Goal: Obtain resource: Download file/media

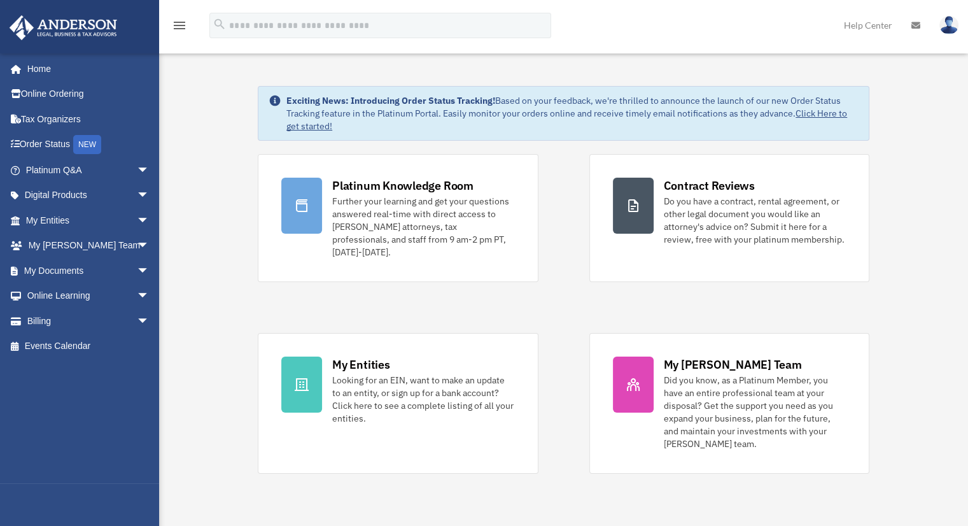
click at [137, 270] on span "arrow_drop_down" at bounding box center [149, 271] width 25 height 26
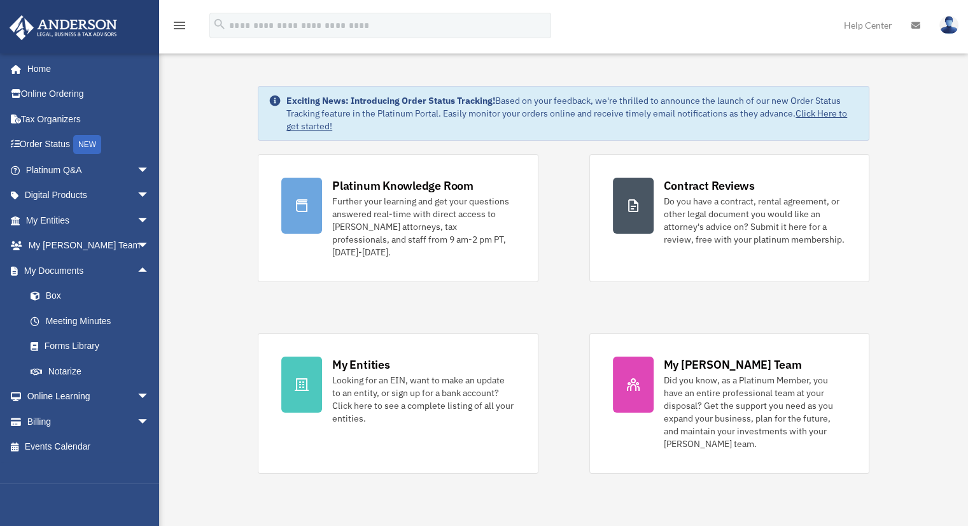
click at [53, 294] on link "Box" at bounding box center [93, 295] width 151 height 25
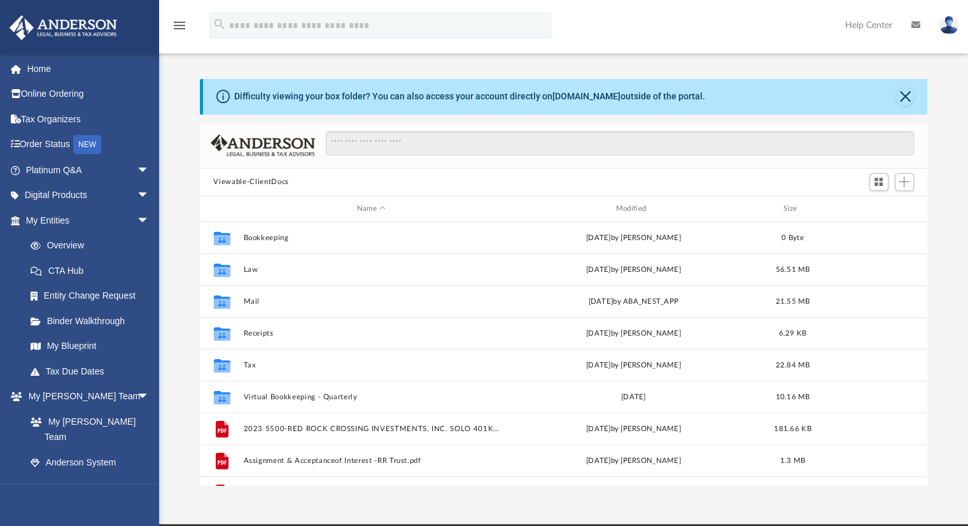
scroll to position [279, 718]
click at [255, 298] on button "Mail" at bounding box center [371, 301] width 256 height 8
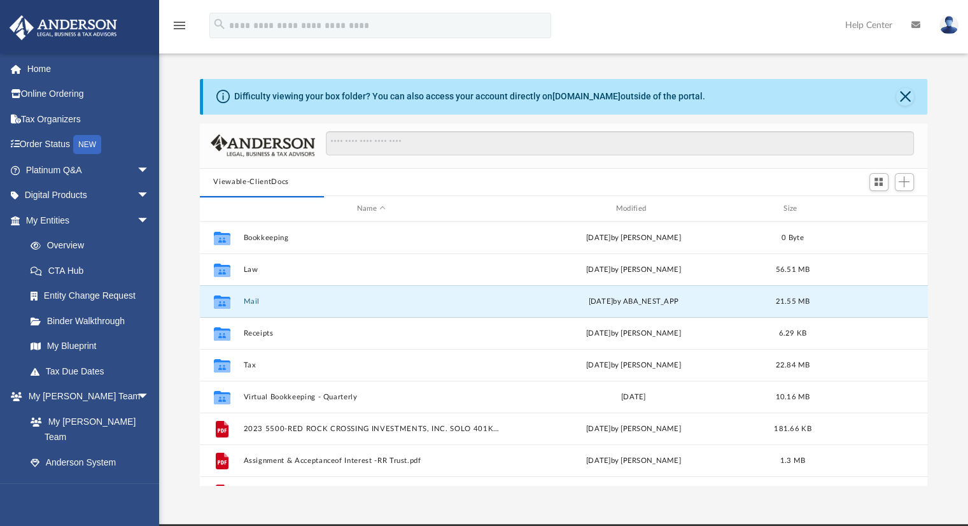
click at [250, 301] on button "Mail" at bounding box center [371, 301] width 256 height 8
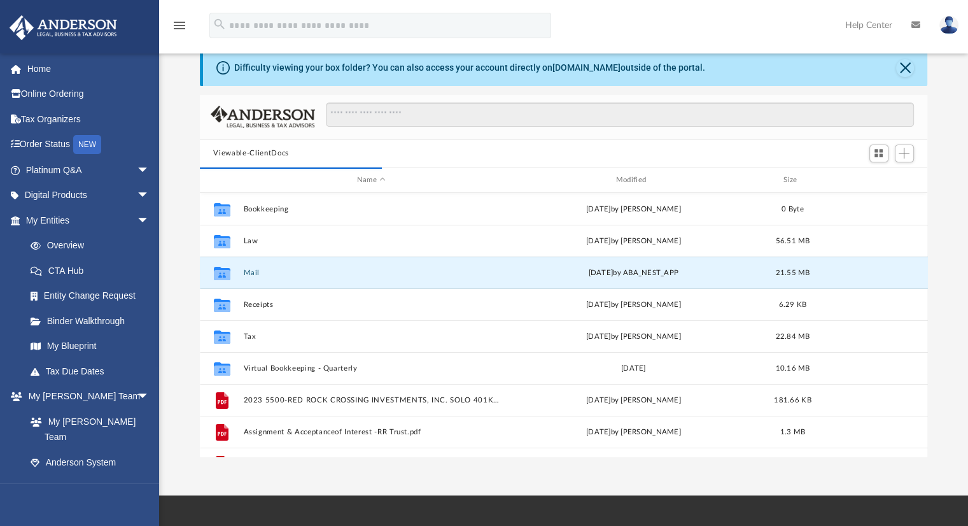
scroll to position [0, 0]
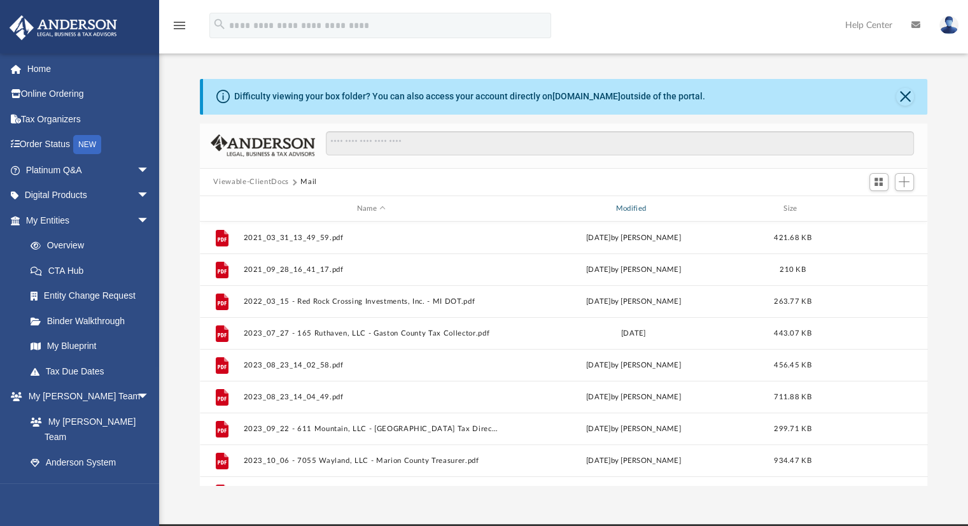
click at [640, 204] on div "Modified" at bounding box center [633, 208] width 256 height 11
click at [649, 206] on span "Modified" at bounding box center [649, 208] width 5 height 5
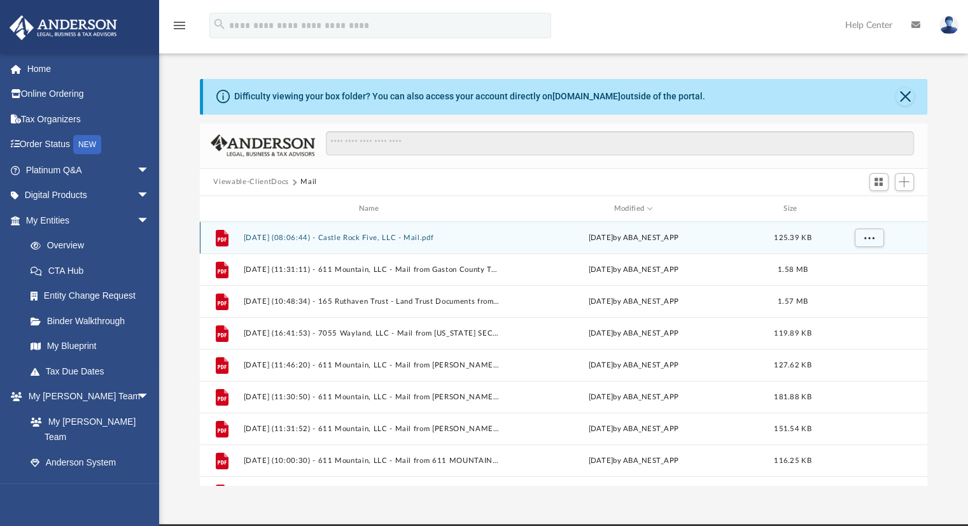
click at [367, 232] on div "File 2025.08.27 (08:06:44) - Castle Rock Five, LLC - Mail.pdf Wed Aug 27 2025 b…" at bounding box center [564, 237] width 728 height 32
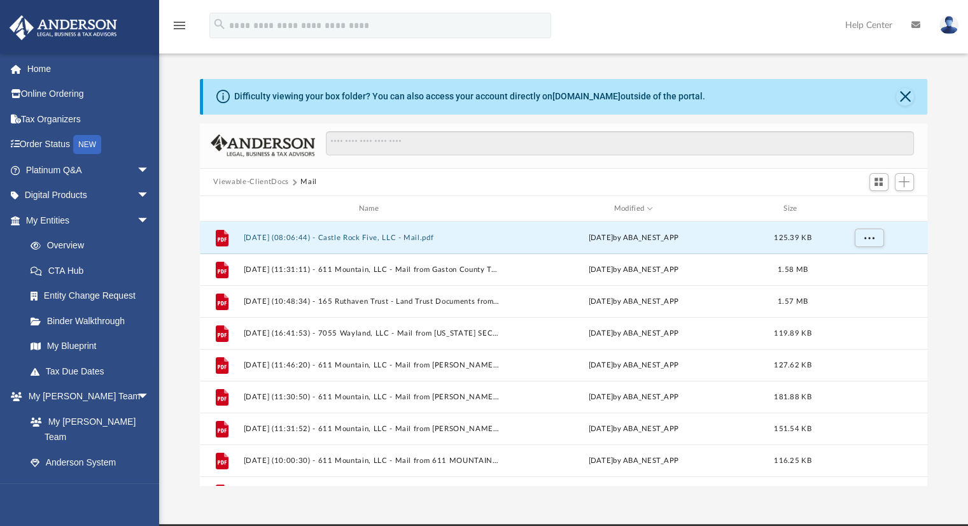
click at [320, 237] on button "2025.08.27 (08:06:44) - Castle Rock Five, LLC - Mail.pdf" at bounding box center [371, 238] width 256 height 8
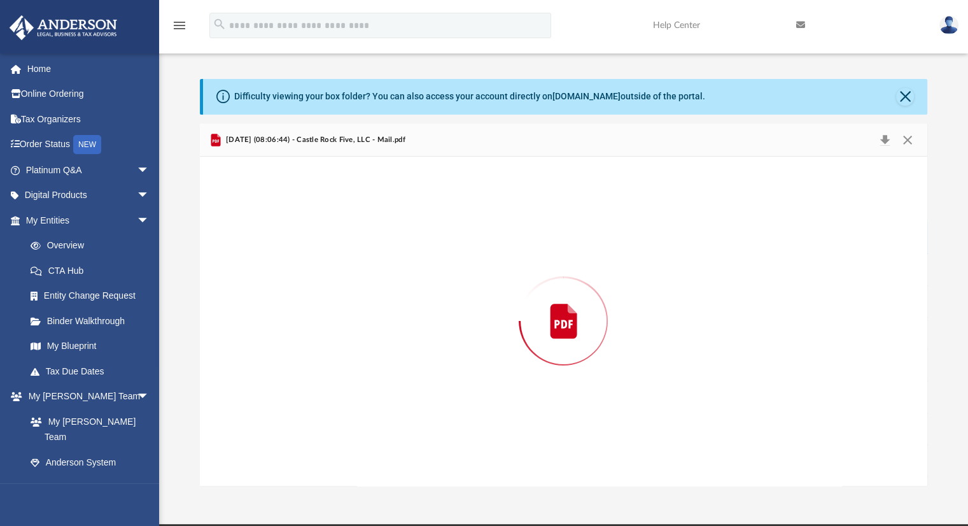
click at [320, 237] on div "Preview" at bounding box center [564, 321] width 728 height 328
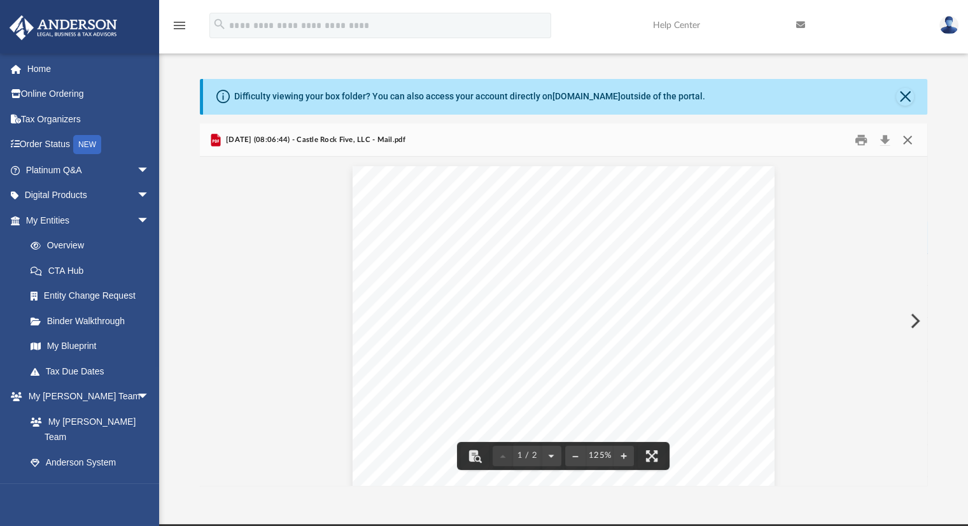
click at [908, 137] on button "Close" at bounding box center [907, 140] width 23 height 20
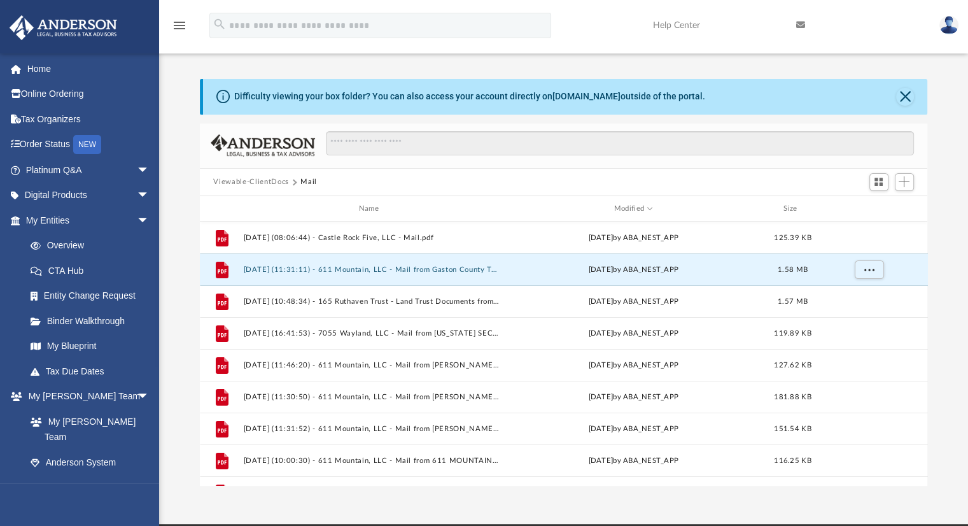
click at [391, 273] on button "2025.07.21 (11:31:11) - 611 Mountain, LLC - Mail from Gaston County Tax Departm…" at bounding box center [371, 269] width 256 height 8
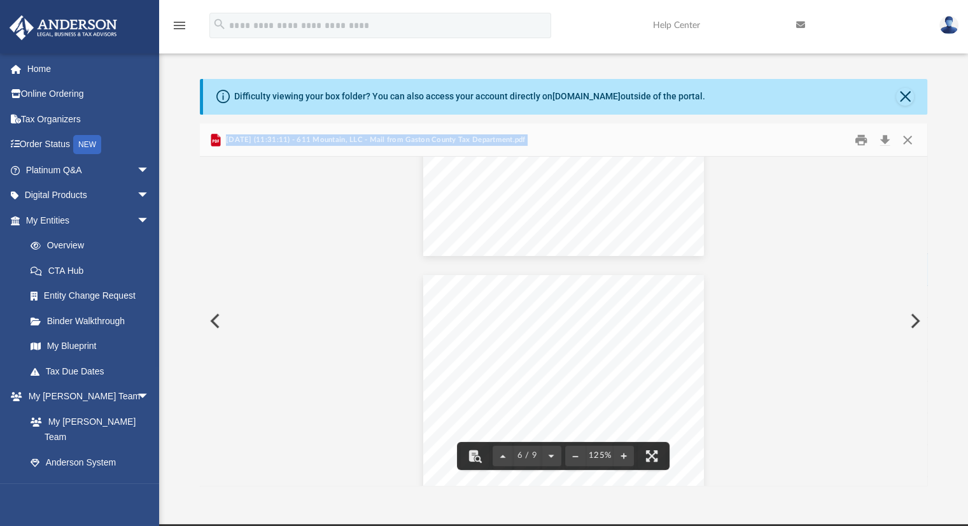
scroll to position [4009, 0]
click at [906, 137] on button "Close" at bounding box center [907, 140] width 23 height 20
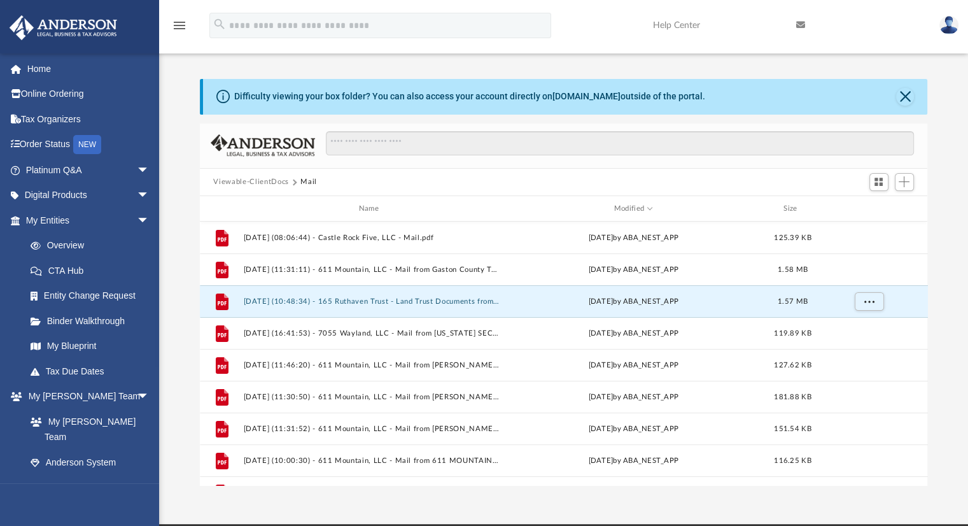
click at [402, 300] on button "2025.07.21 (10:48:34) - 165 Ruthaven Trust - Land Trust Documents from Gaston C…" at bounding box center [371, 301] width 256 height 8
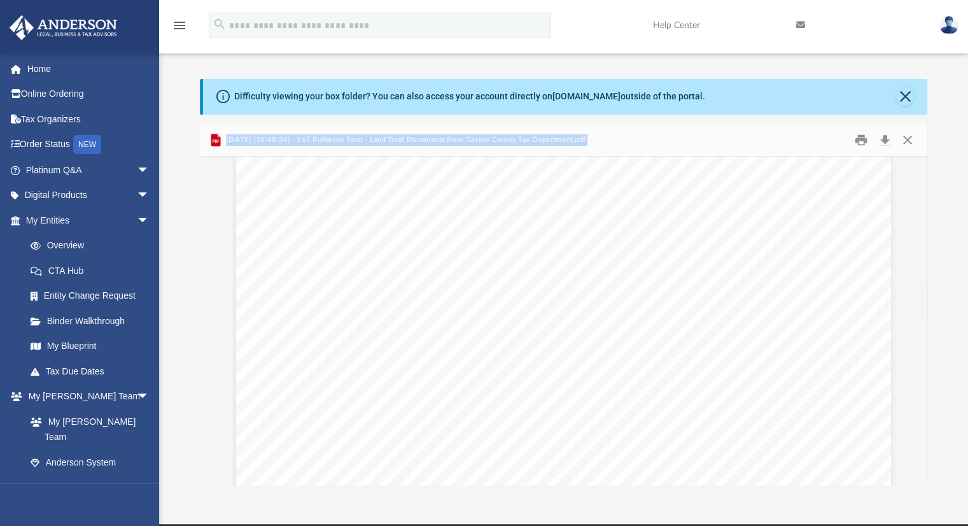
scroll to position [382, 0]
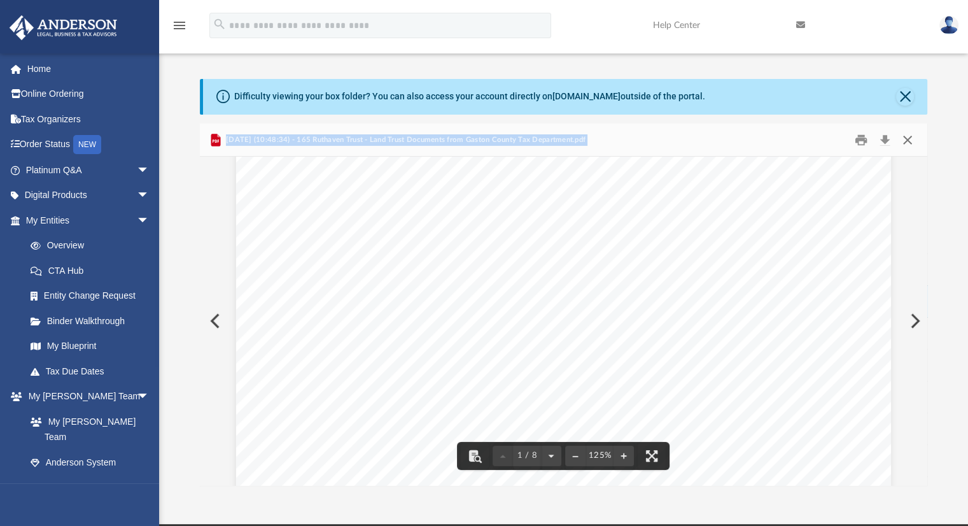
click at [911, 134] on button "Close" at bounding box center [907, 140] width 23 height 20
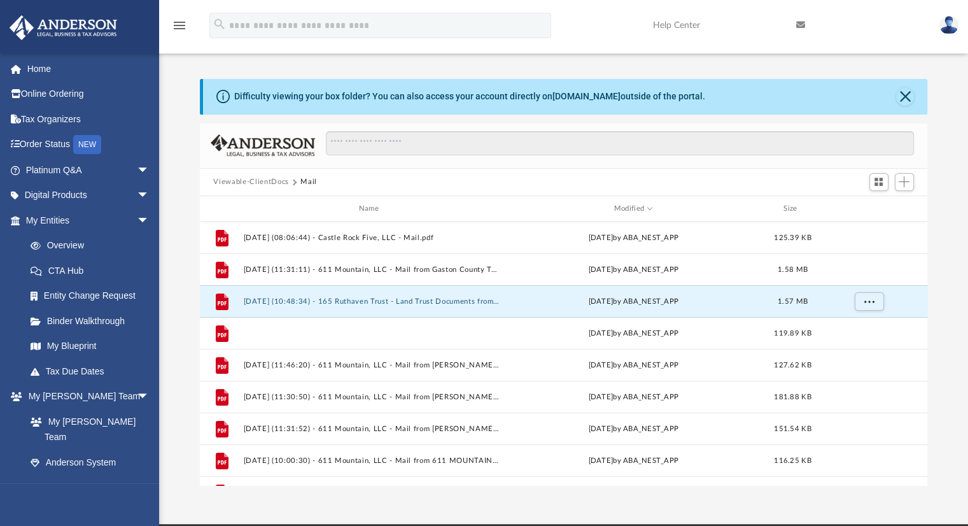
click at [447, 332] on button "2025.07.16 (16:41:53) - 7055 Wayland, LLC - Mail from INDIANA SECRETARY OF STAT…" at bounding box center [371, 333] width 256 height 8
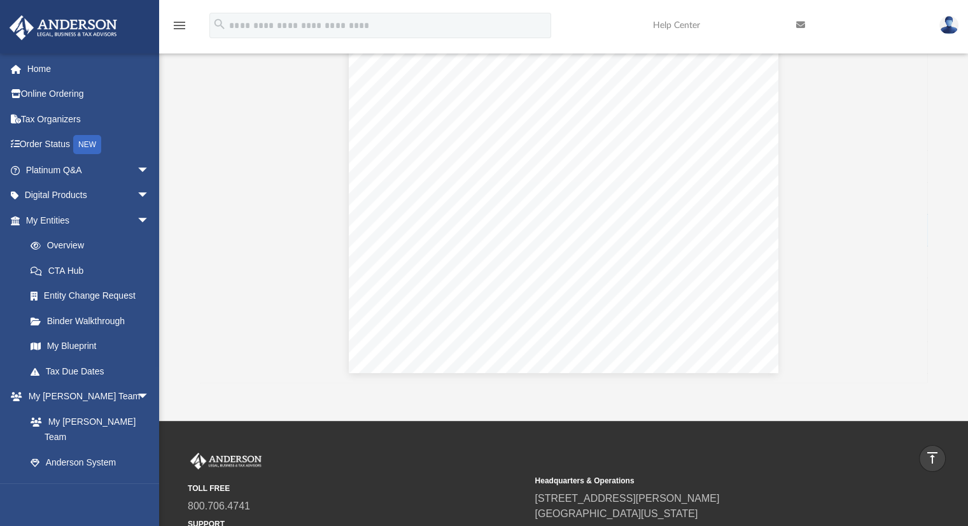
scroll to position [0, 0]
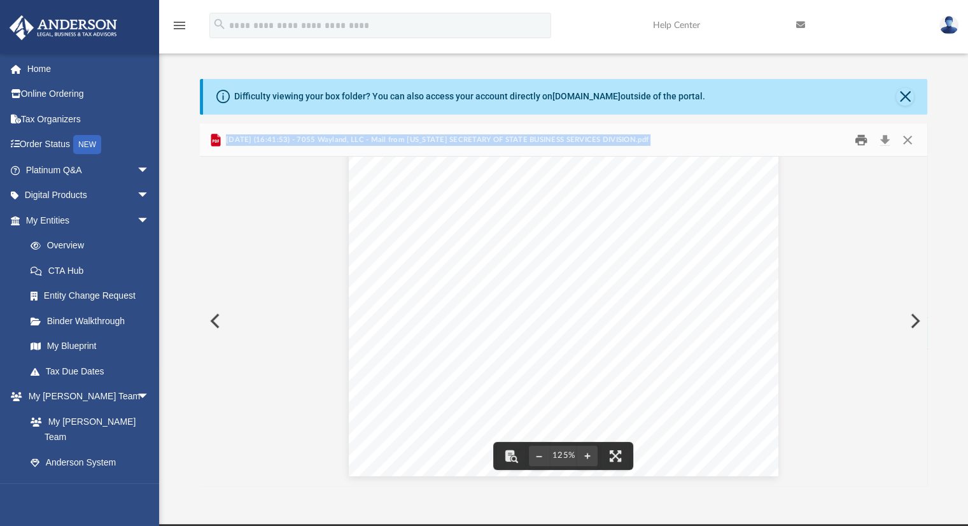
click at [860, 141] on button "Print" at bounding box center [860, 140] width 25 height 20
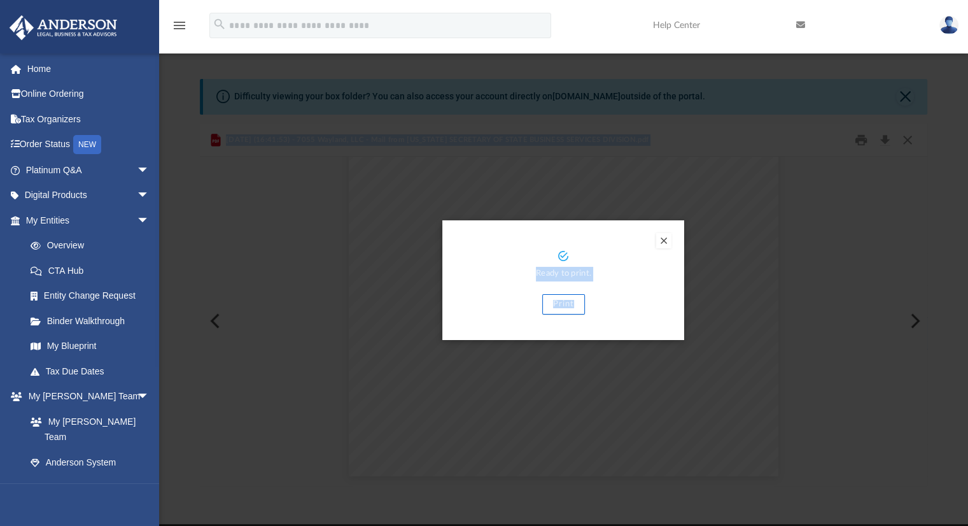
click at [563, 301] on button "Print" at bounding box center [563, 304] width 43 height 20
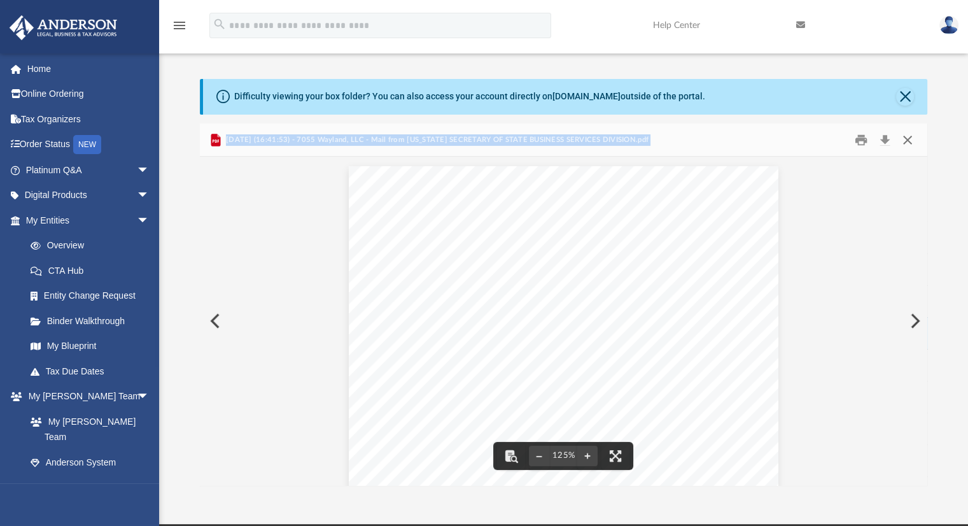
click at [909, 139] on button "Close" at bounding box center [907, 140] width 23 height 20
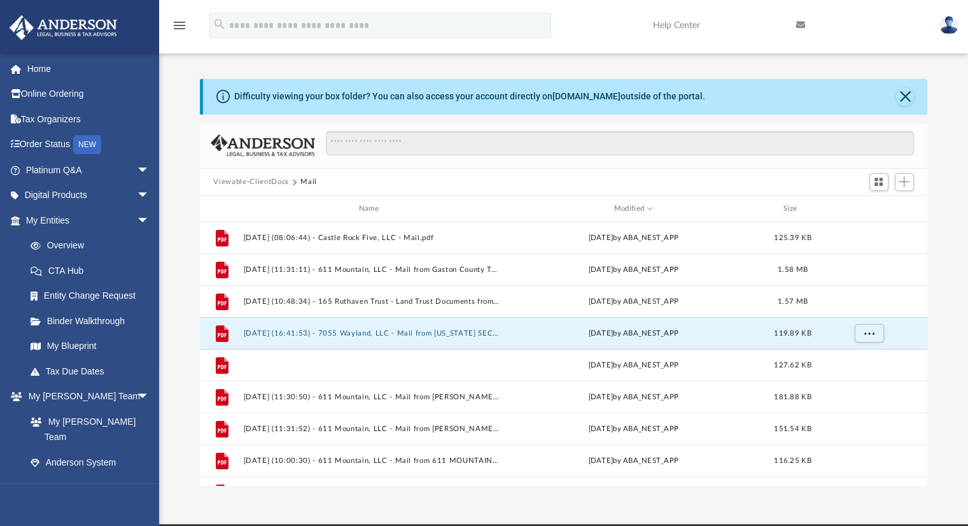
click at [464, 365] on button "2025.05.22 (11:46:20) - 611 Mountain, LLC - Mail from Kevin Howard.pdf" at bounding box center [371, 365] width 256 height 8
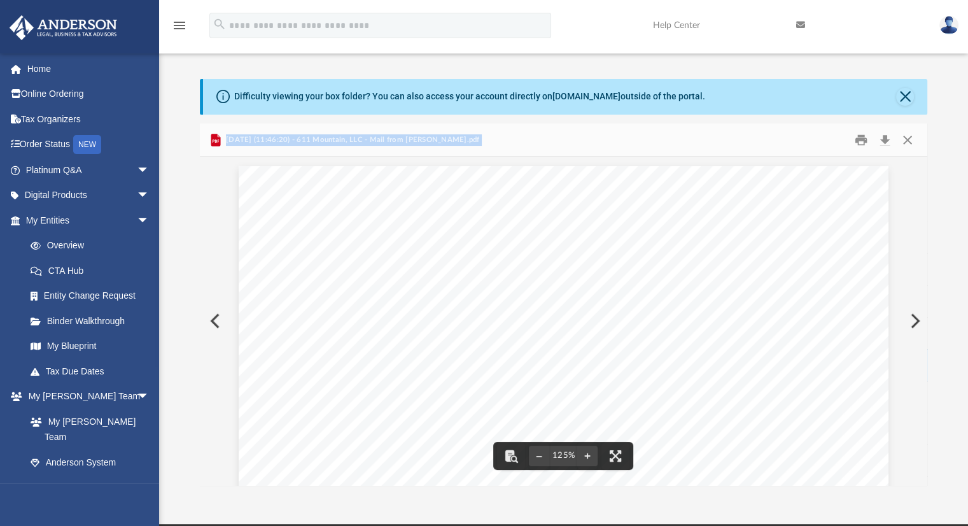
click at [46, 67] on link "Home" at bounding box center [89, 68] width 160 height 25
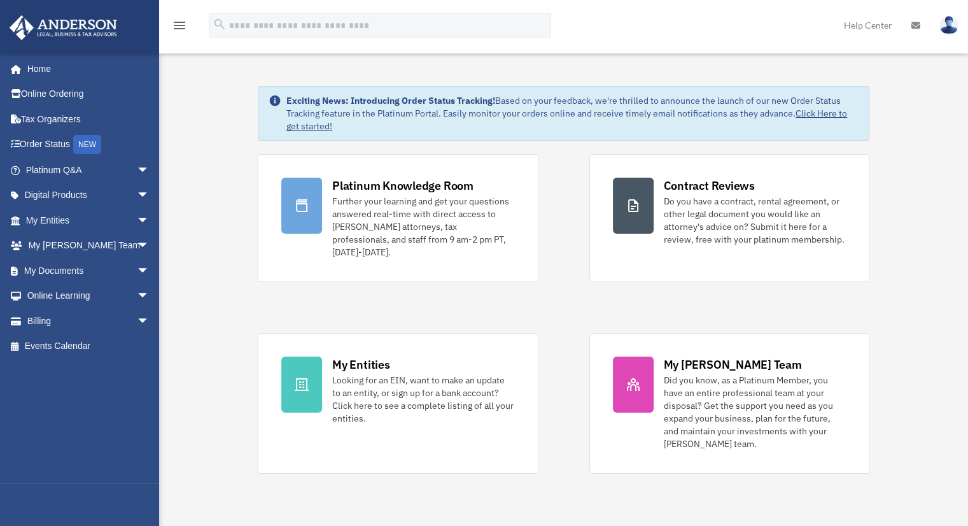
click at [945, 24] on img at bounding box center [948, 25] width 19 height 18
click at [719, 109] on link "Logout" at bounding box center [741, 111] width 127 height 26
